Goal: Check status: Check status

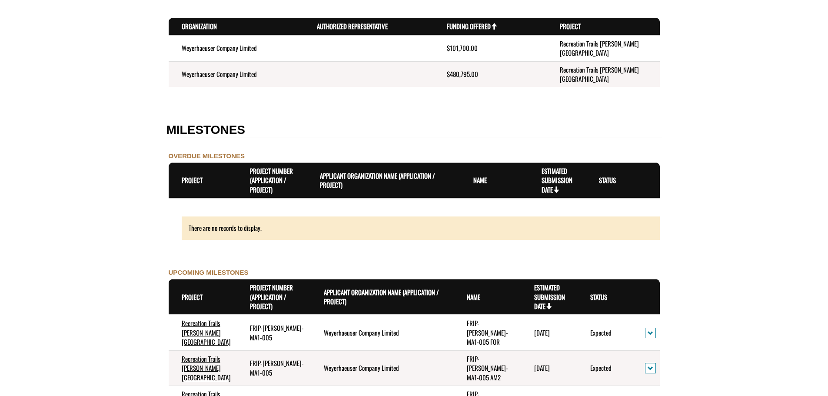
scroll to position [829, 0]
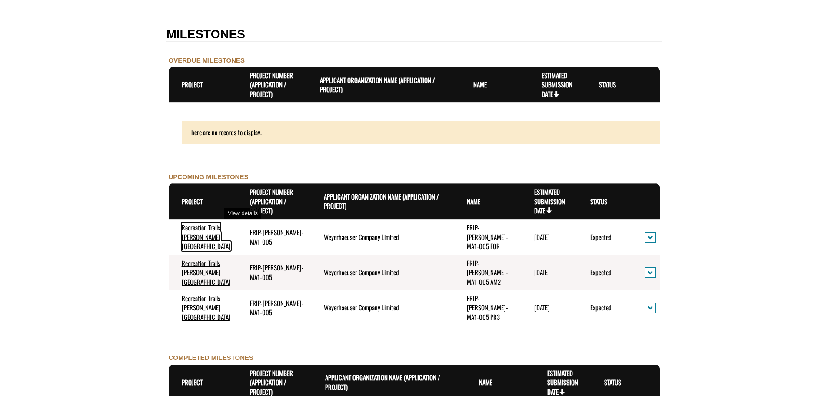
click at [202, 223] on link "Recreation Trails Edson Alberta" at bounding box center [206, 237] width 49 height 28
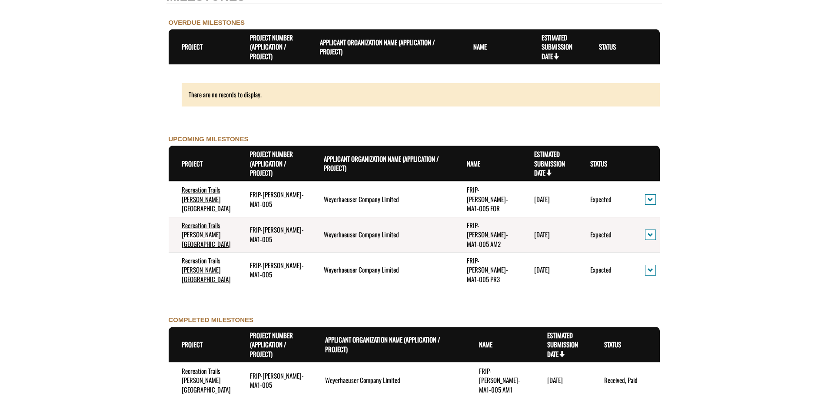
scroll to position [921, 0]
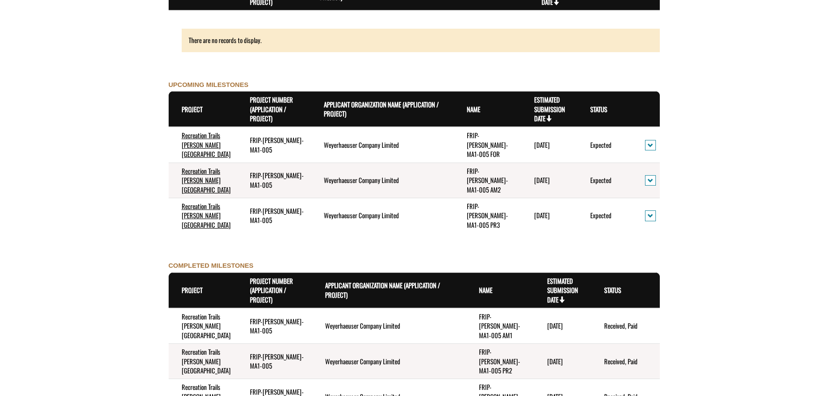
click at [500, 198] on td "FRIP-WEYER-MA1-005 PR3" at bounding box center [487, 215] width 67 height 35
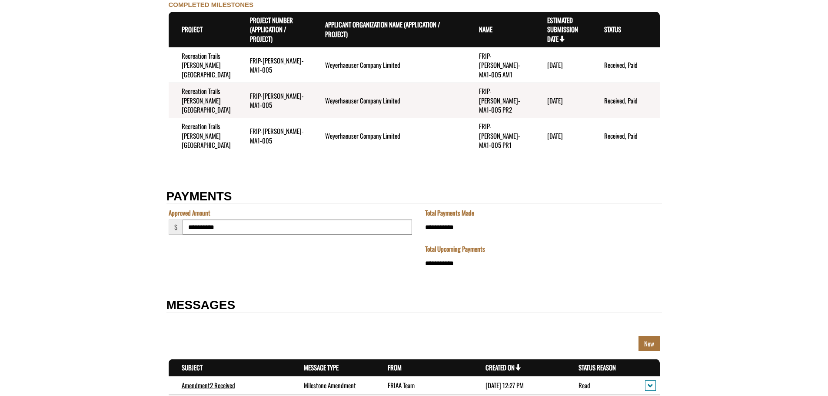
scroll to position [1269, 0]
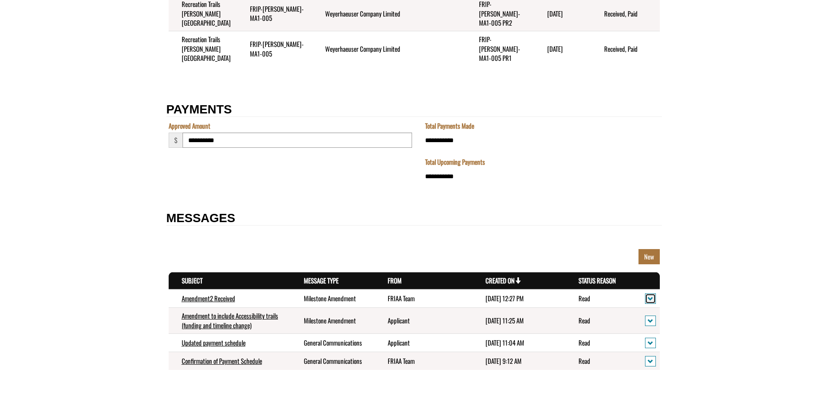
click at [652, 296] on span "action menu" at bounding box center [651, 299] width 6 height 7
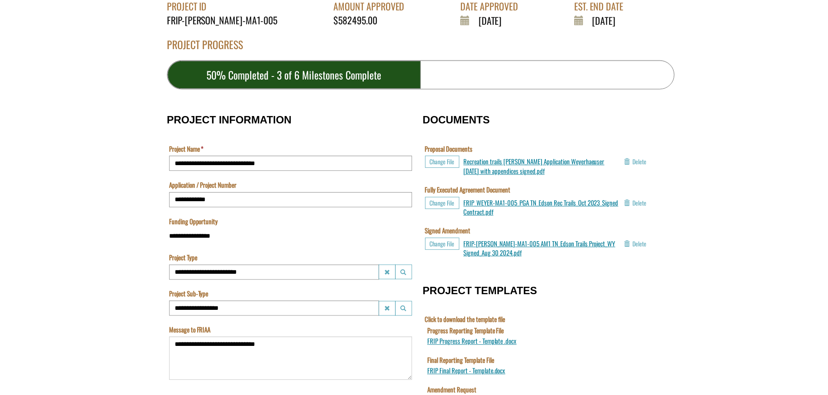
scroll to position [226, 0]
